Goal: Task Accomplishment & Management: Understand process/instructions

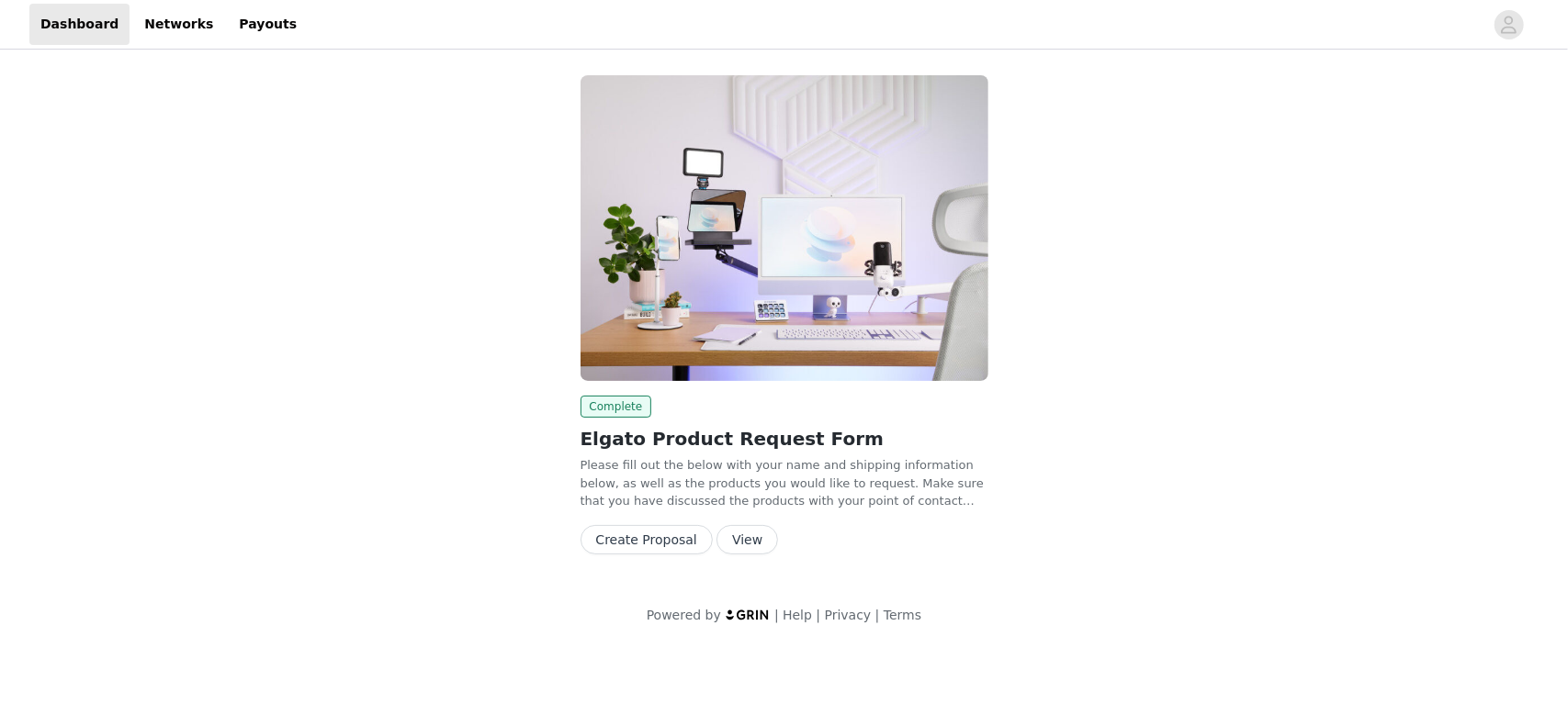
click at [730, 542] on button "View" at bounding box center [747, 539] width 62 height 29
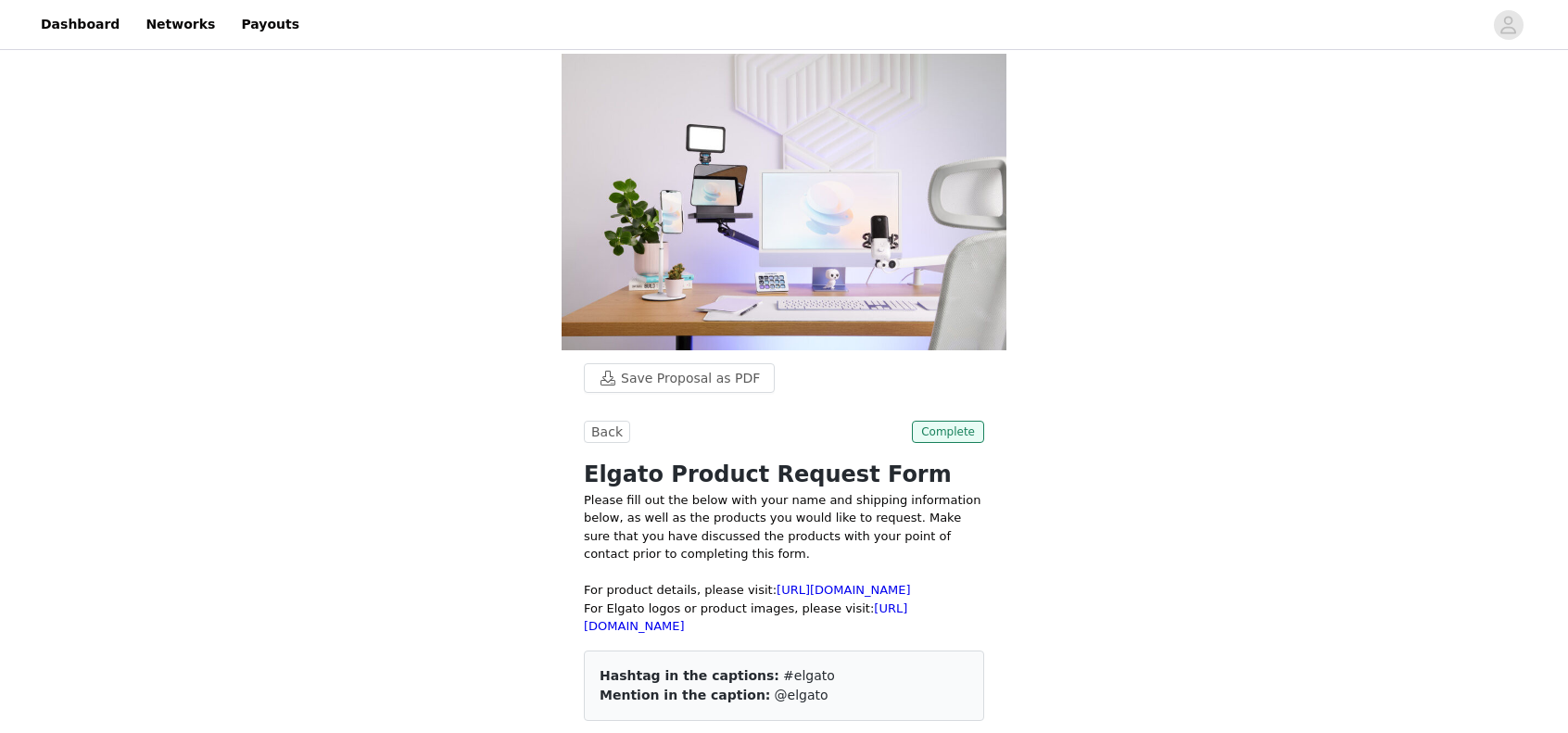
scroll to position [436, 0]
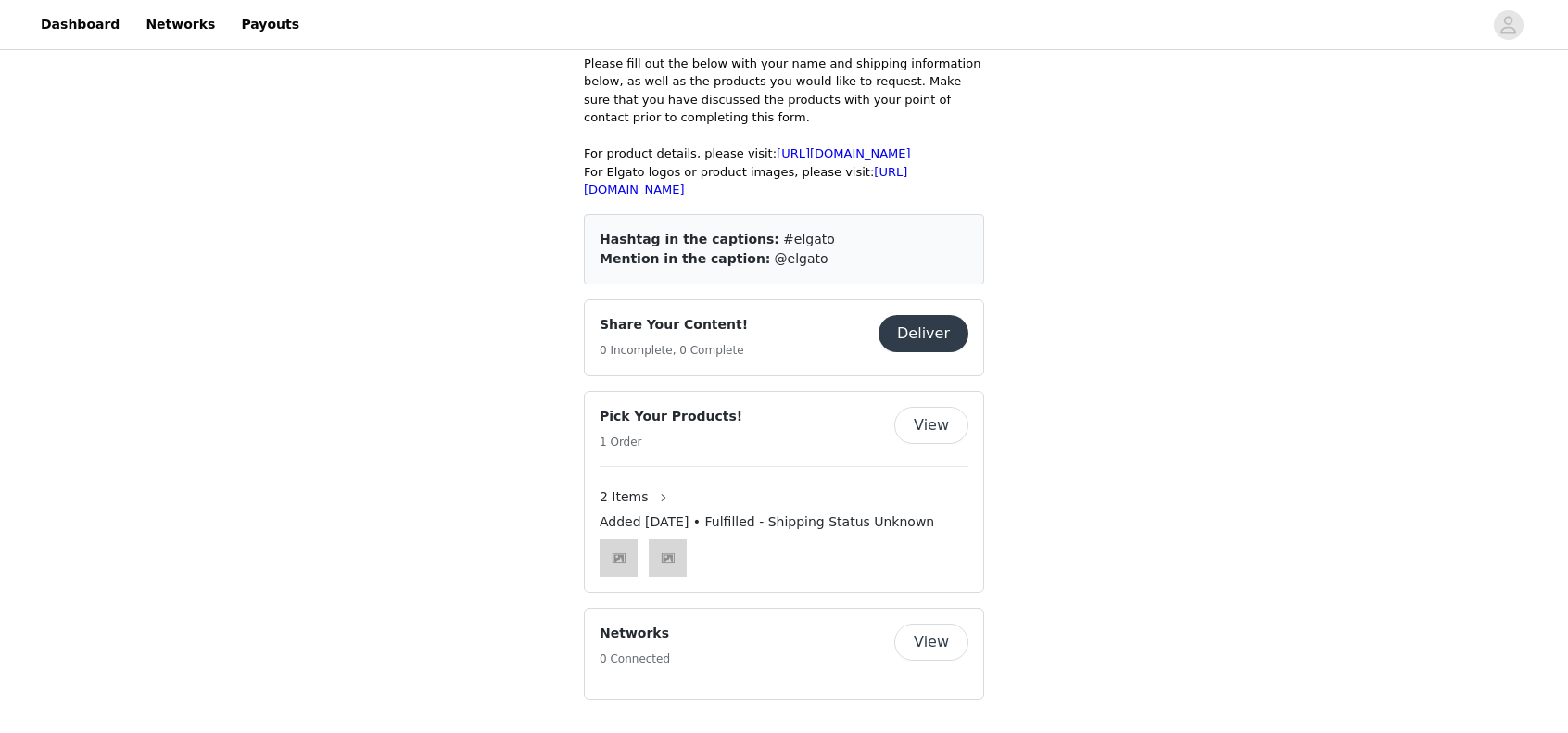
click at [793, 237] on div "Hashtag in the captions: #elgato" at bounding box center [784, 239] width 369 height 20
click at [909, 323] on button "Deliver" at bounding box center [923, 333] width 90 height 37
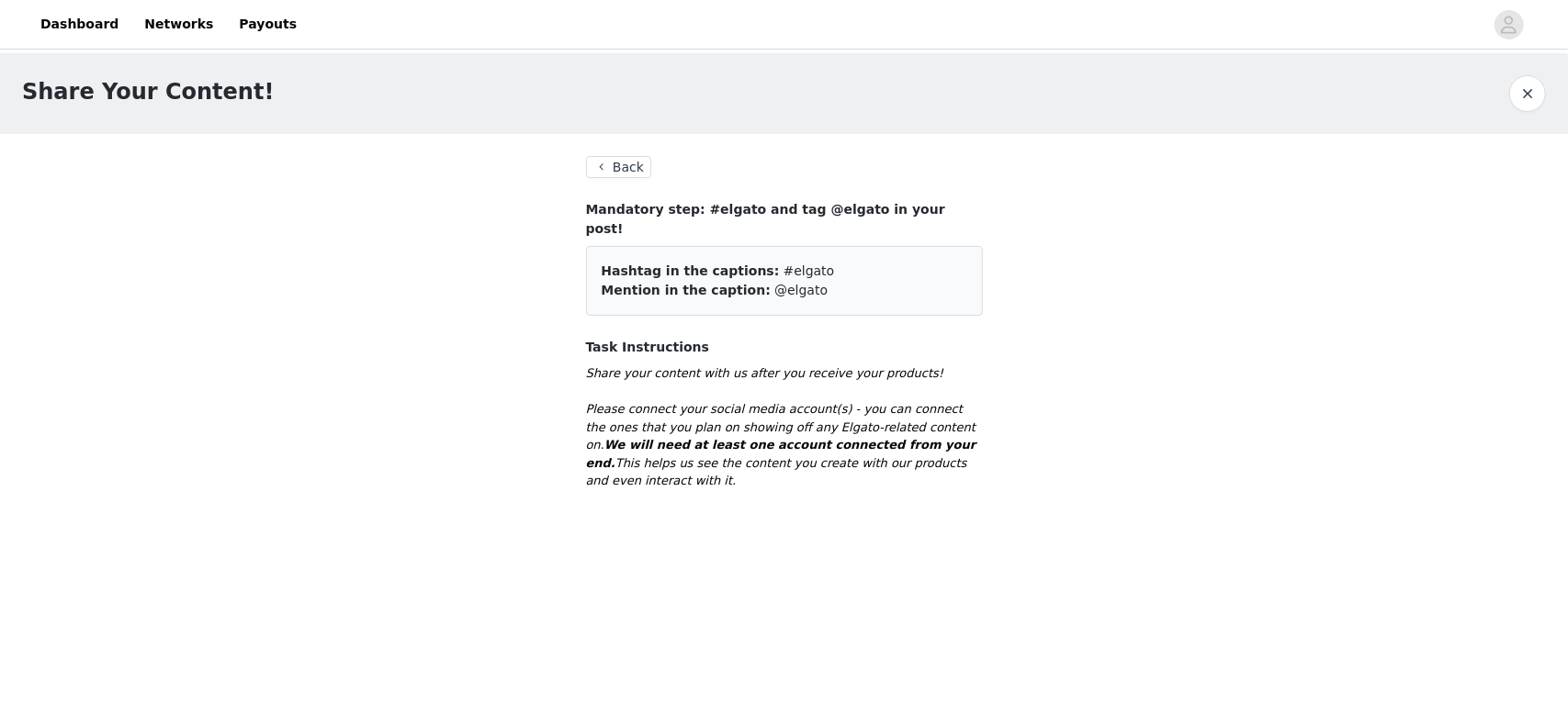
click at [626, 173] on button "Back" at bounding box center [619, 167] width 66 height 22
